Goal: Check status: Check status

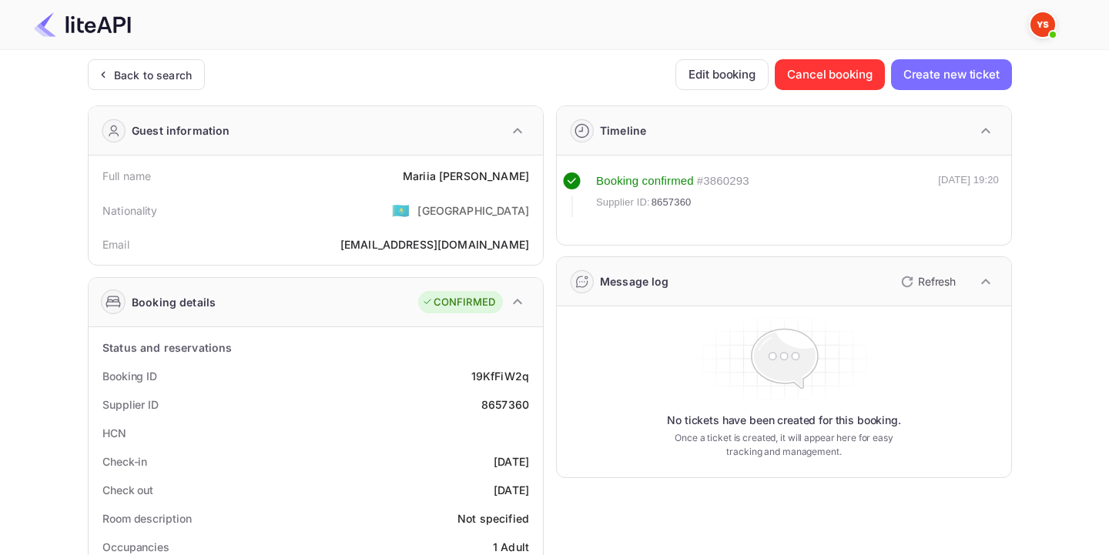
click at [134, 77] on div "Back to search" at bounding box center [153, 75] width 78 height 16
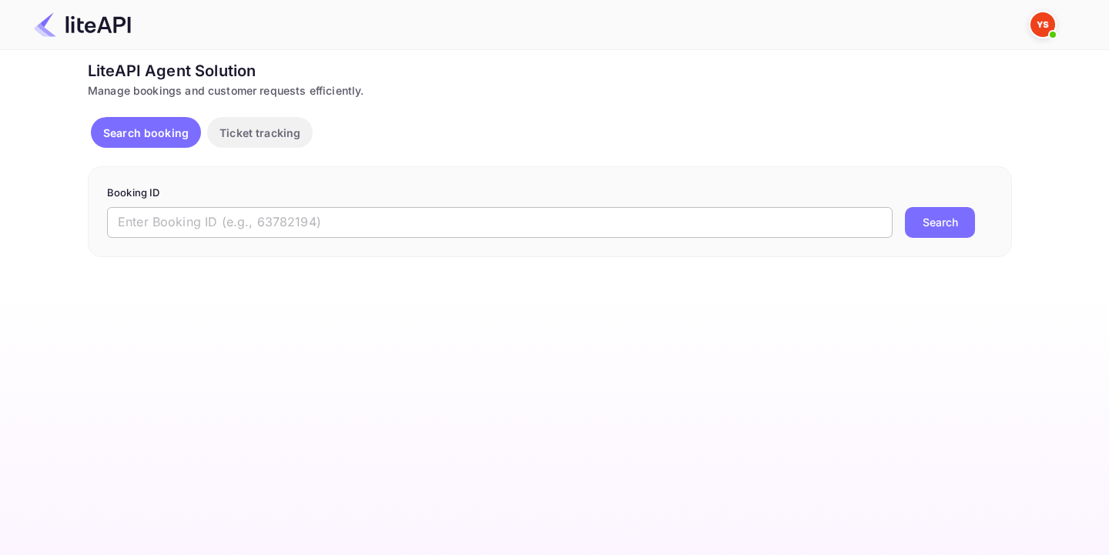
click at [316, 225] on input "text" at bounding box center [499, 222] width 785 height 31
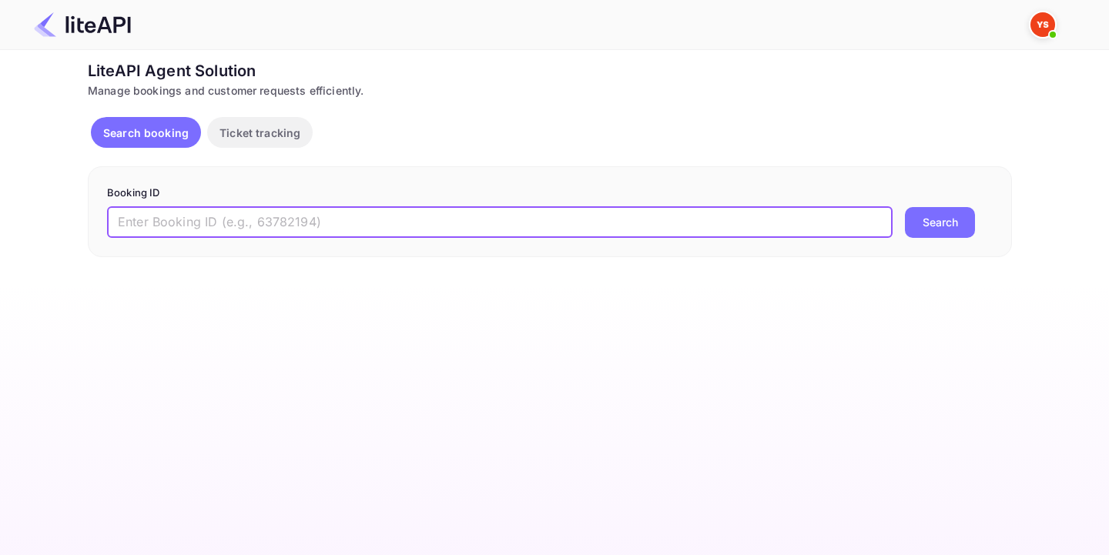
paste input "7264992"
type input "7264992"
click at [939, 223] on button "Search" at bounding box center [940, 222] width 70 height 31
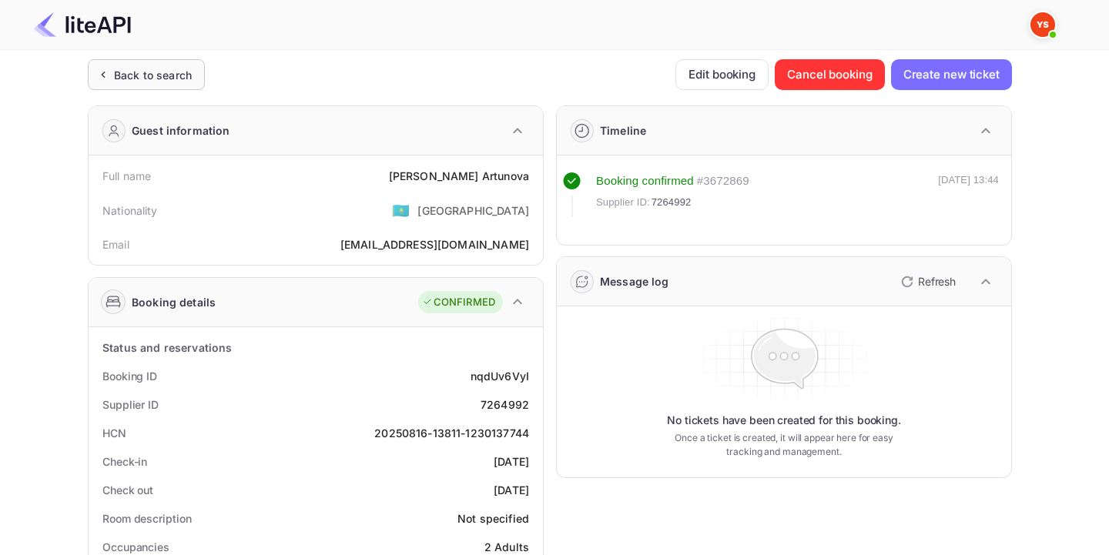
click at [170, 67] on div "Back to search" at bounding box center [153, 75] width 78 height 16
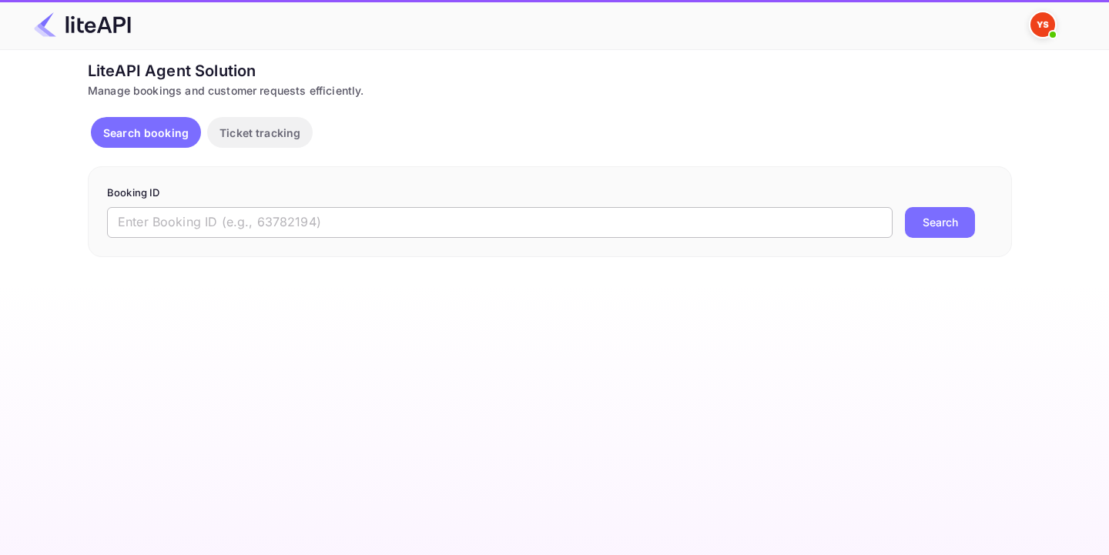
click at [227, 213] on input "text" at bounding box center [499, 222] width 785 height 31
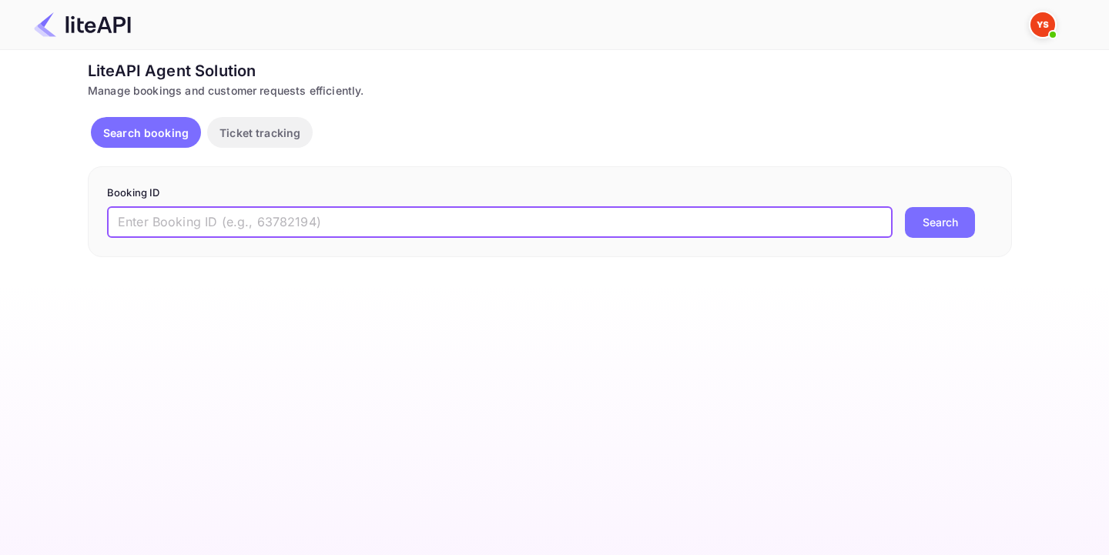
paste input "8879378"
type input "8879378"
click at [905, 207] on button "Search" at bounding box center [940, 222] width 70 height 31
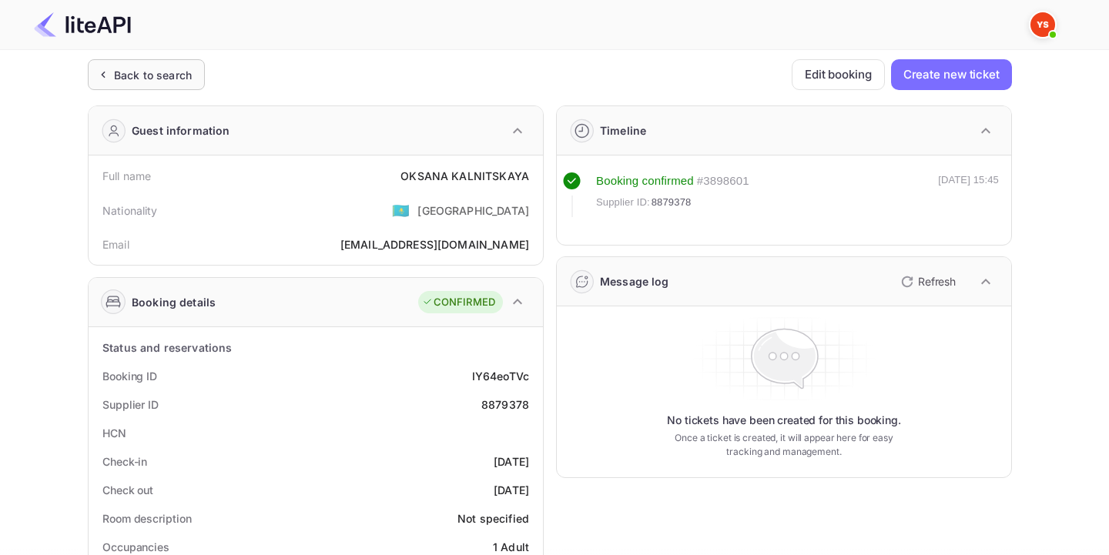
click at [145, 59] on div "Back to search" at bounding box center [146, 74] width 117 height 31
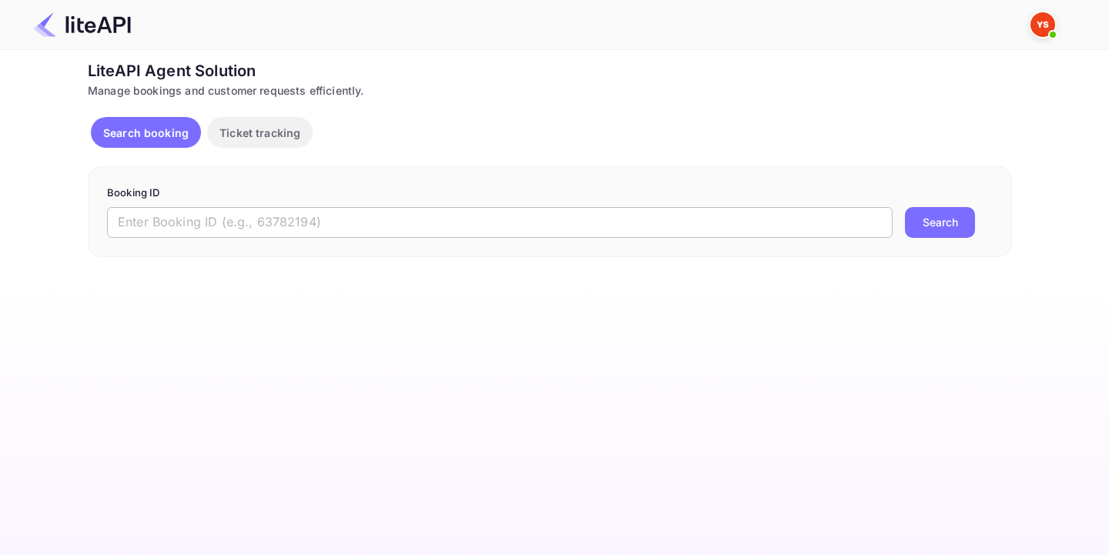
click at [226, 226] on input "text" at bounding box center [499, 222] width 785 height 31
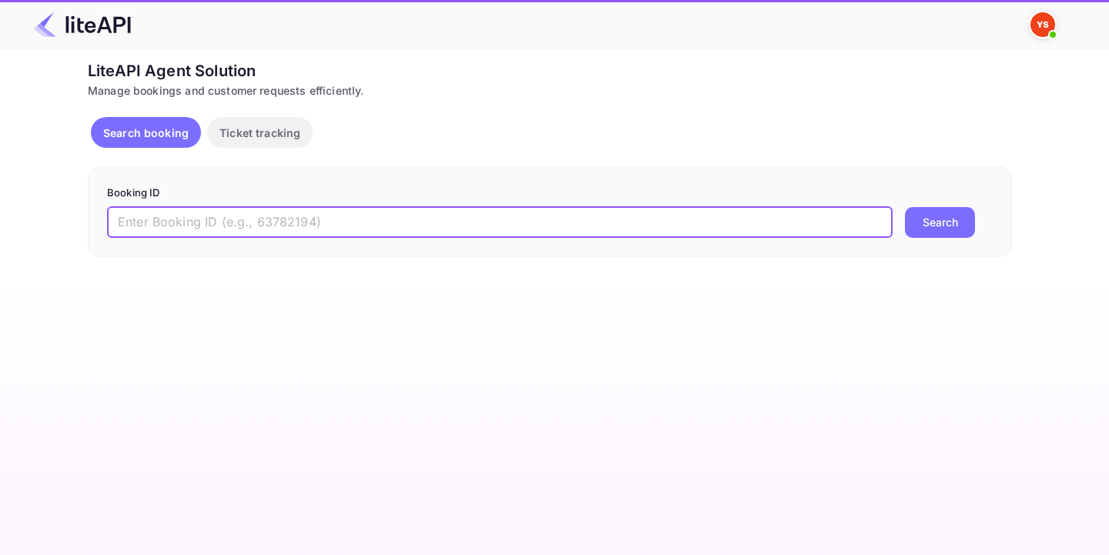
paste input "8384413"
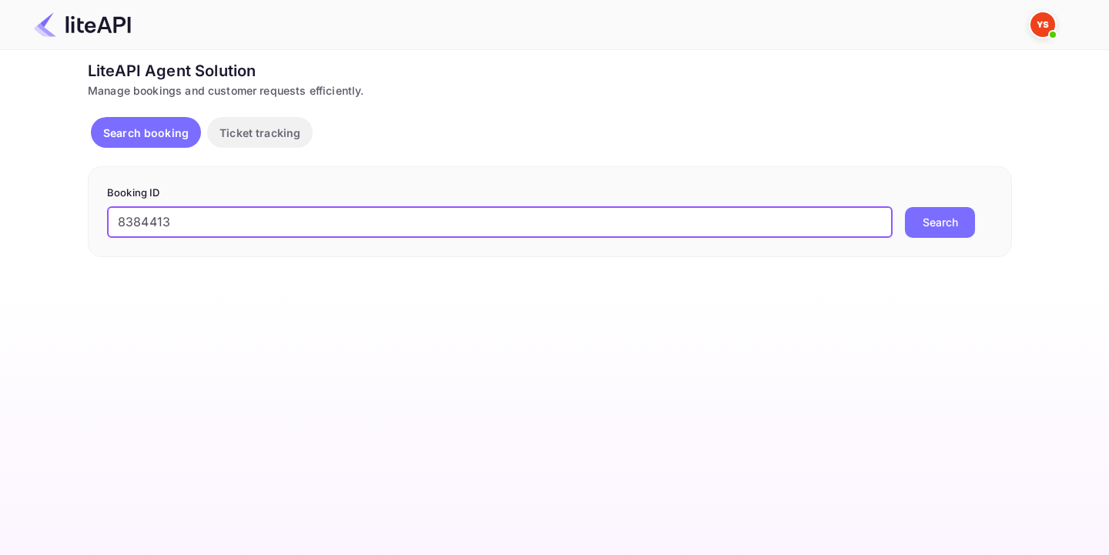
type input "8384413"
click at [936, 219] on button "Search" at bounding box center [940, 222] width 70 height 31
